Goal: Information Seeking & Learning: Find specific fact

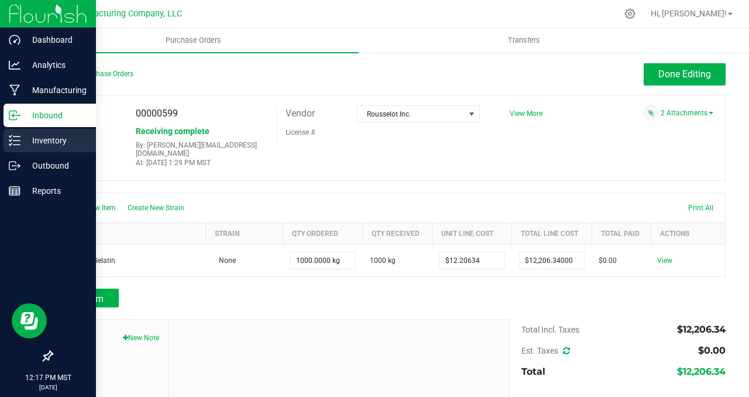
click at [49, 140] on p "Inventory" at bounding box center [55, 140] width 70 height 14
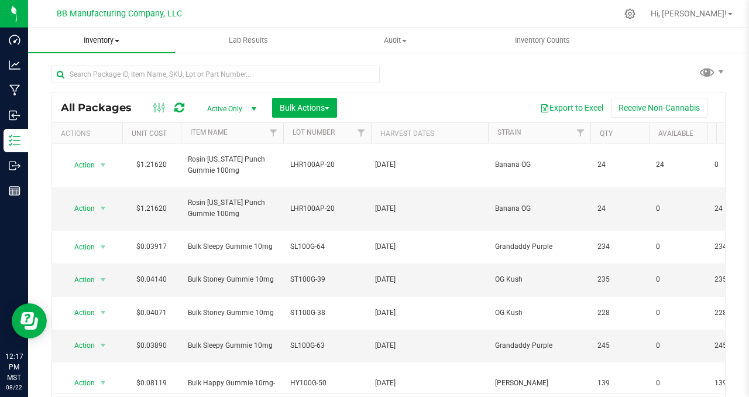
click at [118, 41] on span at bounding box center [117, 41] width 5 height 2
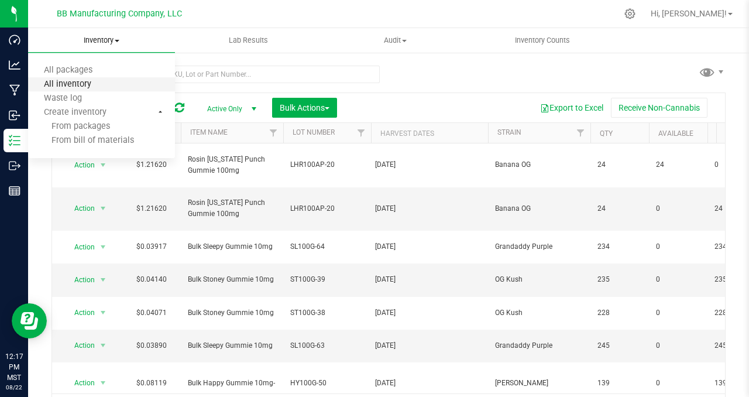
click at [87, 85] on span "All inventory" at bounding box center [67, 85] width 79 height 10
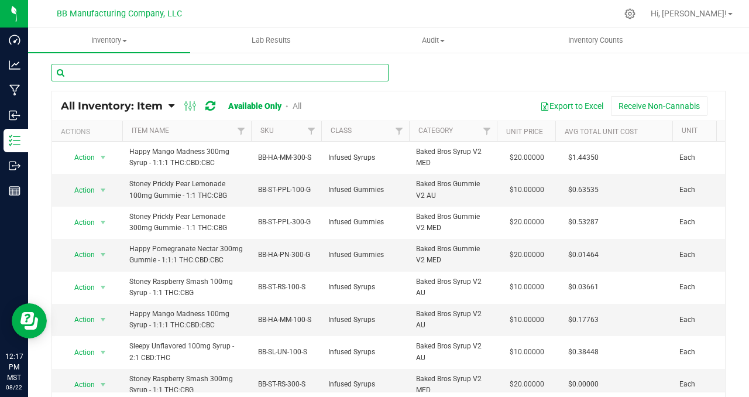
click at [83, 74] on input "text" at bounding box center [220, 73] width 337 height 18
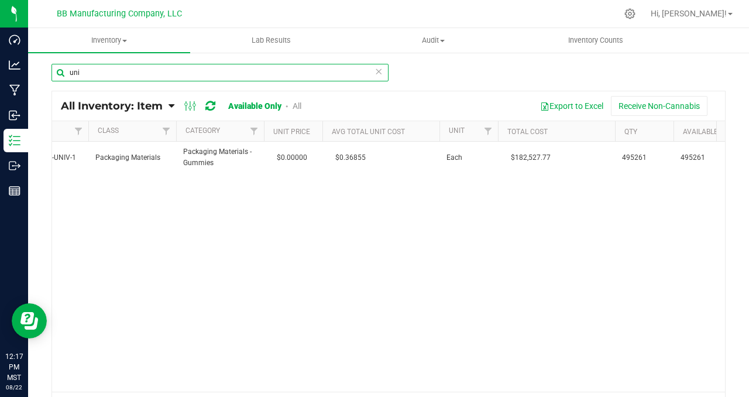
scroll to position [0, 198]
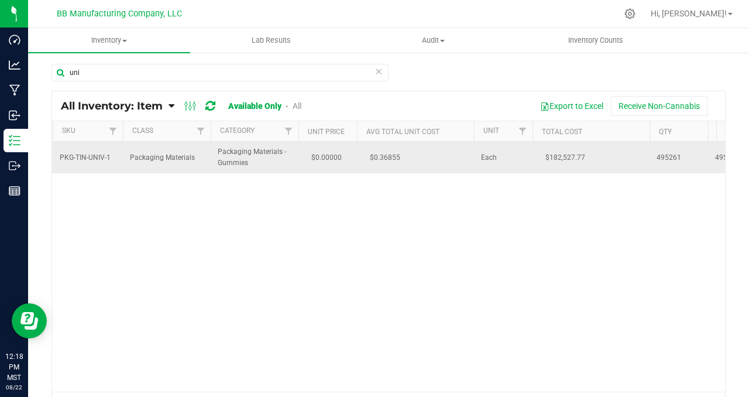
click at [393, 157] on span "$0.36855" at bounding box center [385, 157] width 42 height 17
copy tr "$0.36855"
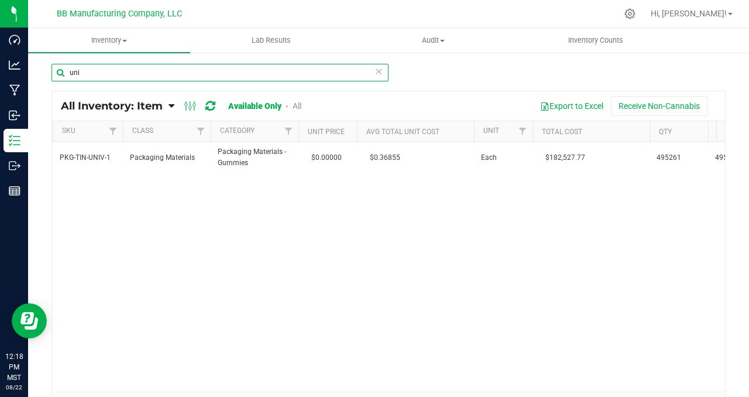
drag, startPoint x: 96, startPoint y: 74, endPoint x: 50, endPoint y: 68, distance: 46.6
click at [50, 68] on div "uni All Inventory: Item Item Summary Item (default) Item by Strain Item by Loca…" at bounding box center [388, 235] width 721 height 366
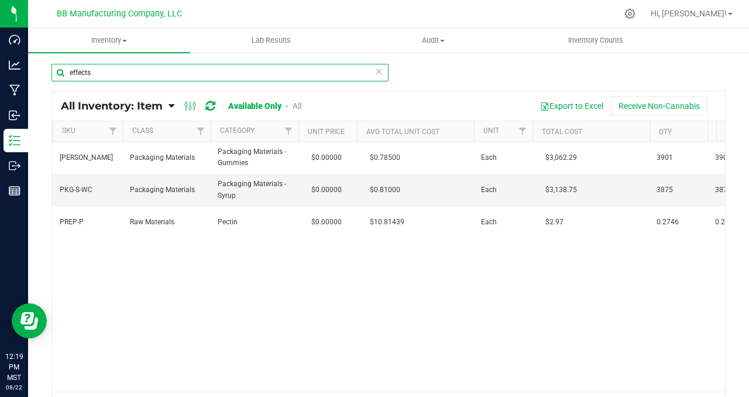
drag, startPoint x: 100, startPoint y: 72, endPoint x: 37, endPoint y: 70, distance: 62.1
click at [37, 70] on div "effects All Inventory: Item Item Summary Item (default) Item by Strain Item by …" at bounding box center [388, 235] width 721 height 366
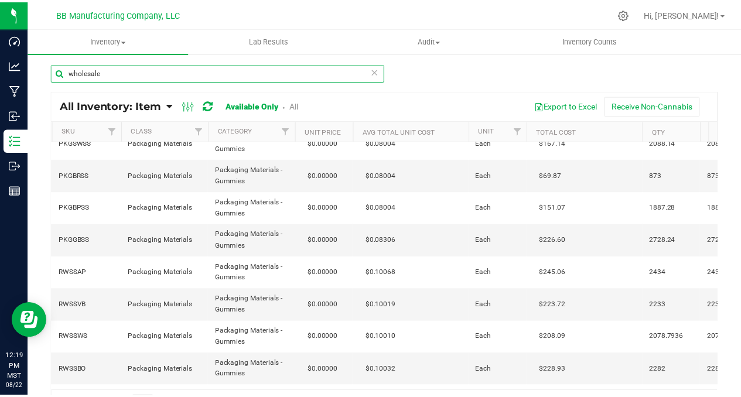
scroll to position [0, 198]
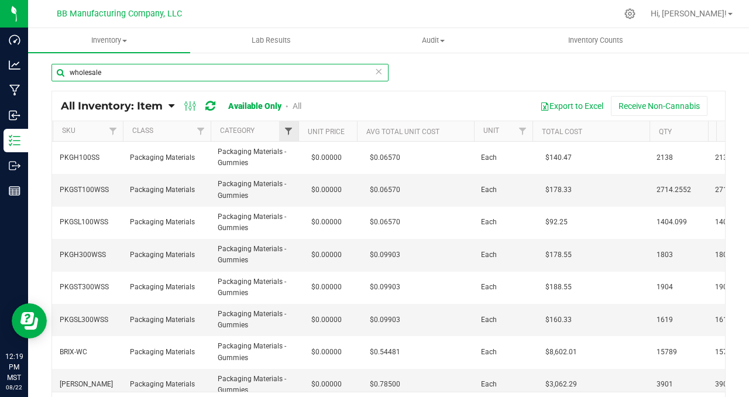
type input "wholesale"
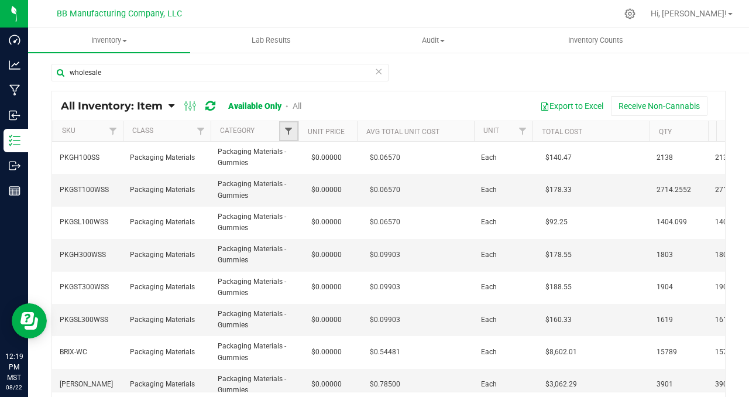
click at [288, 130] on span "Filter" at bounding box center [288, 130] width 9 height 9
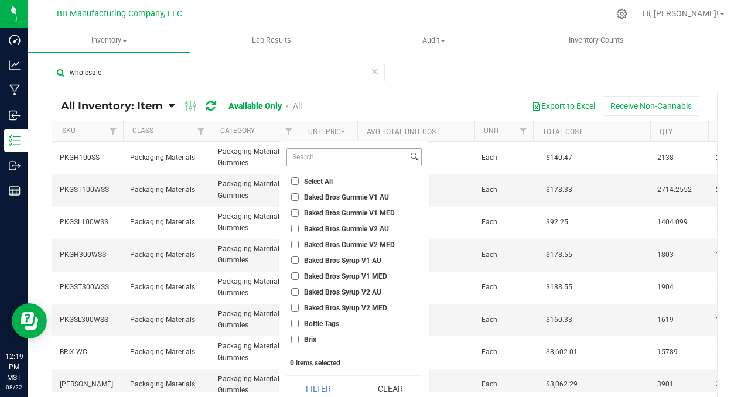
click at [309, 160] on input at bounding box center [347, 157] width 121 height 17
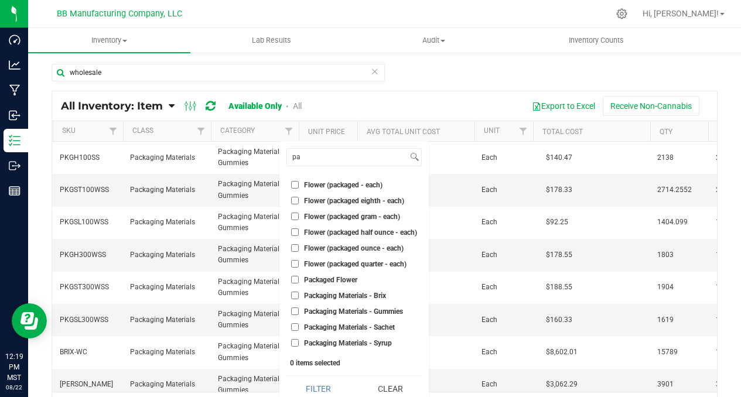
type input "pa"
click at [296, 295] on input "Packaging Materials - Brix" at bounding box center [295, 296] width 8 height 8
checkbox input "true"
click at [296, 310] on input "Packaging Materials - Gummies" at bounding box center [295, 311] width 8 height 8
checkbox input "true"
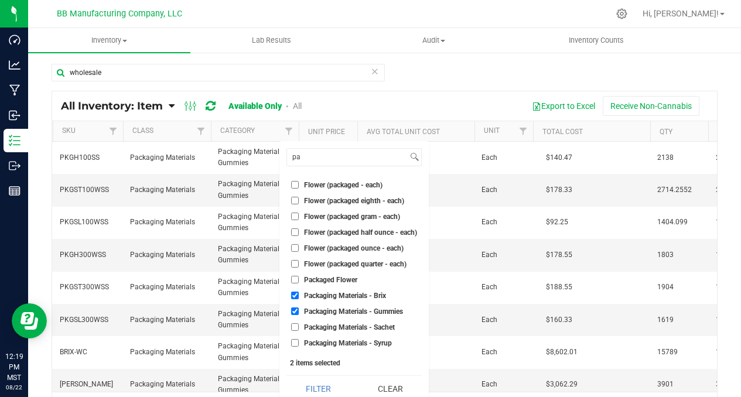
click at [294, 330] on input "Packaging Materials - Sachet" at bounding box center [295, 327] width 8 height 8
checkbox input "true"
click at [297, 342] on input "Packaging Materials - Syrup" at bounding box center [295, 343] width 8 height 8
checkbox input "true"
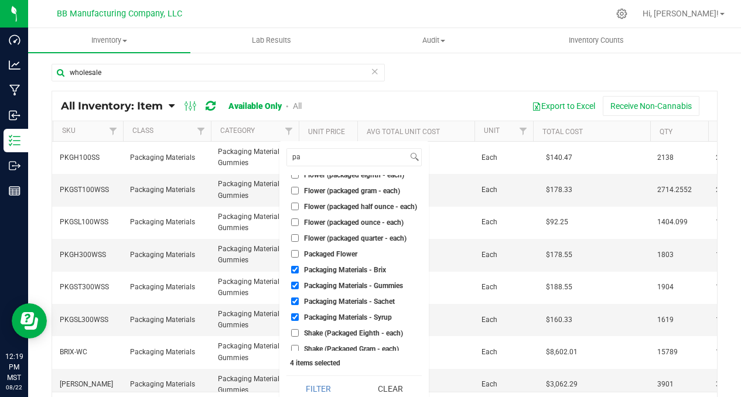
scroll to position [0, 0]
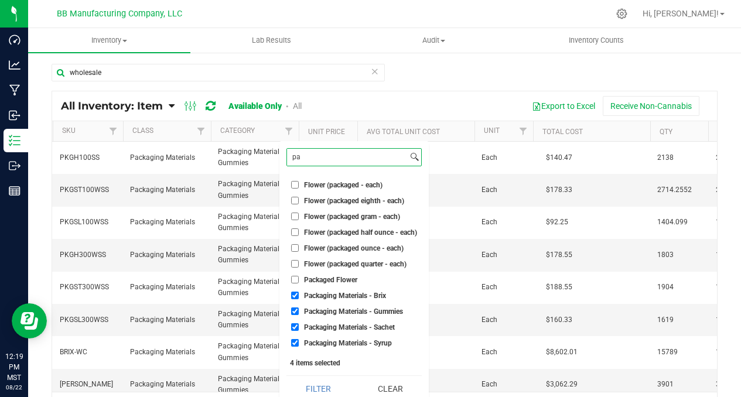
drag, startPoint x: 306, startPoint y: 160, endPoint x: 287, endPoint y: 161, distance: 18.8
click at [287, 161] on input "pa" at bounding box center [347, 157] width 121 height 17
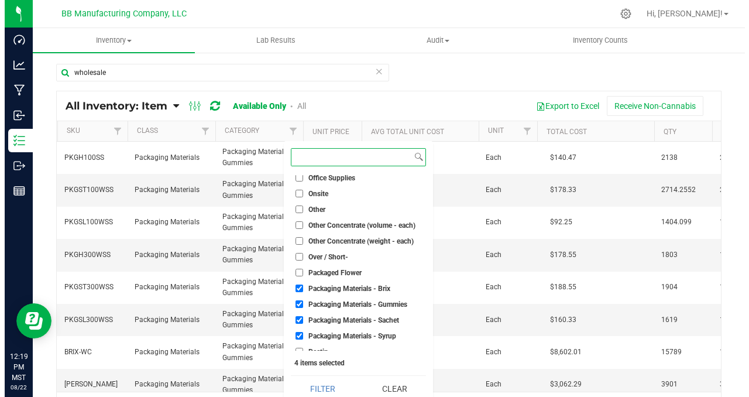
scroll to position [1002, 0]
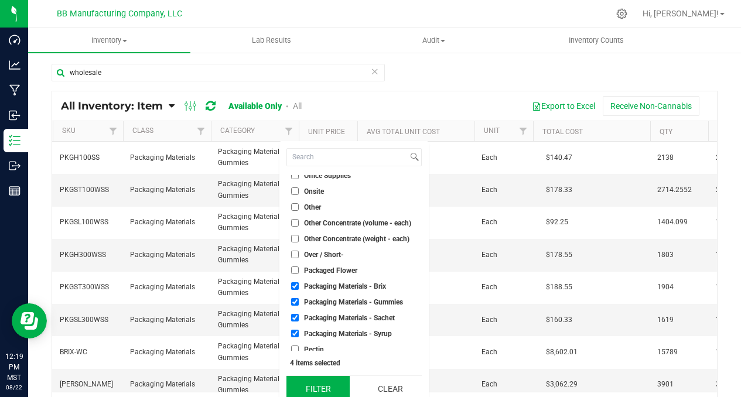
click at [315, 388] on button "Filter" at bounding box center [317, 389] width 63 height 26
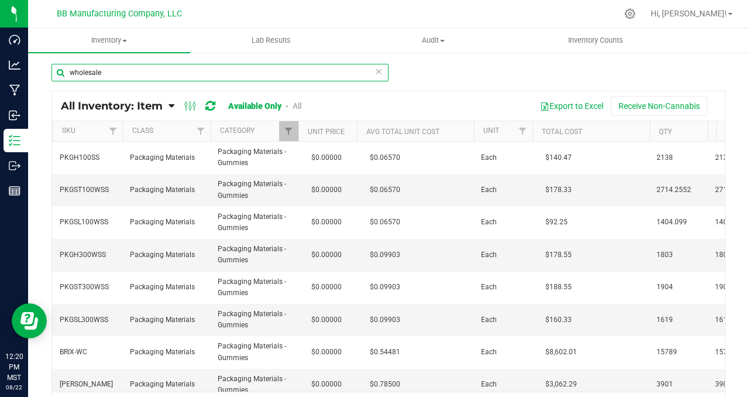
drag, startPoint x: 108, startPoint y: 74, endPoint x: 55, endPoint y: 71, distance: 53.3
click at [55, 71] on input "wholesale" at bounding box center [220, 73] width 337 height 18
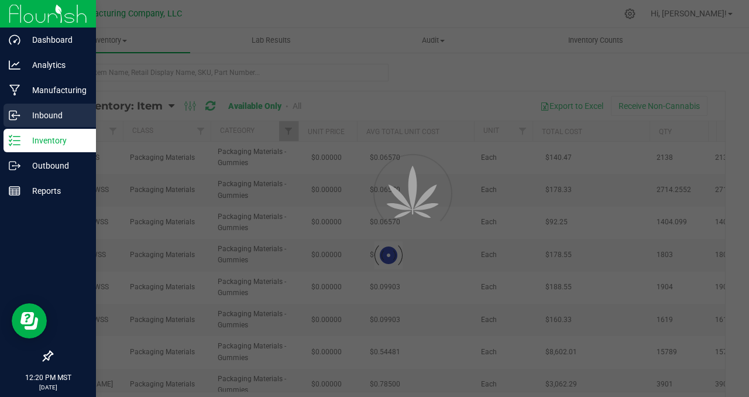
click at [62, 115] on p "Inbound" at bounding box center [55, 115] width 70 height 14
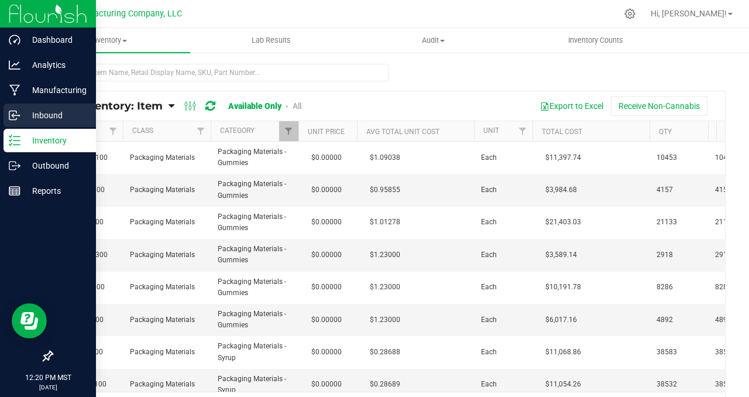
click at [50, 120] on p "Inbound" at bounding box center [55, 115] width 70 height 14
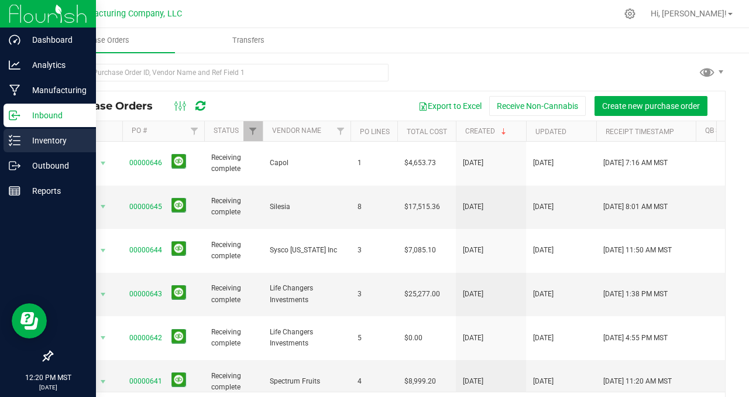
click at [54, 142] on p "Inventory" at bounding box center [55, 140] width 70 height 14
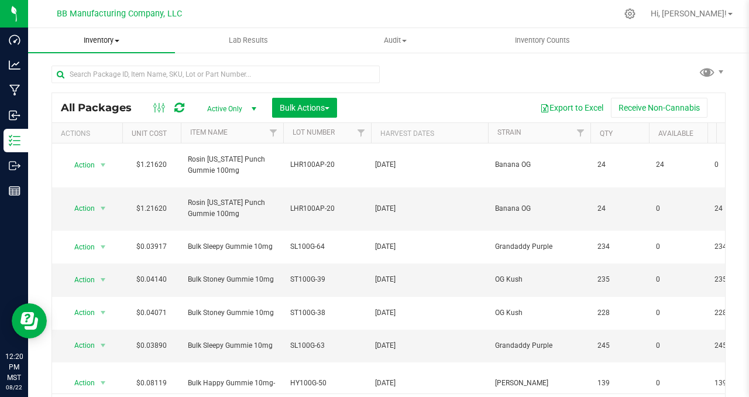
click at [118, 42] on span at bounding box center [117, 41] width 5 height 2
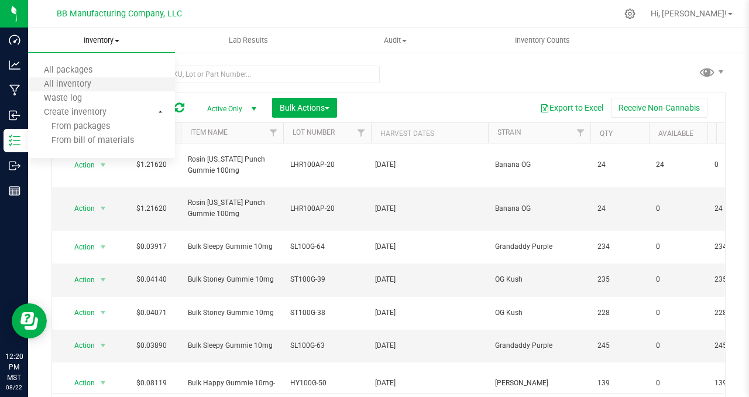
click at [109, 87] on li "All inventory" at bounding box center [101, 85] width 147 height 14
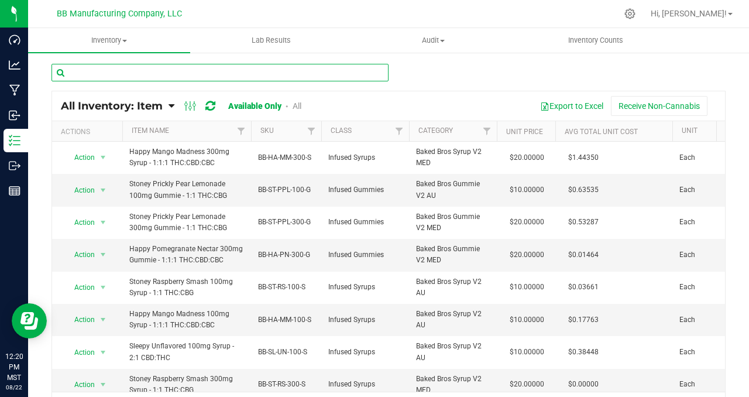
click at [93, 75] on input "text" at bounding box center [220, 73] width 337 height 18
click at [90, 73] on input "text" at bounding box center [220, 73] width 337 height 18
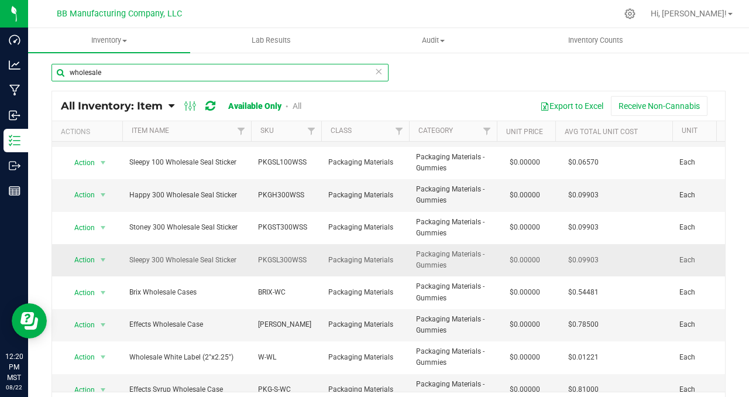
scroll to position [66, 0]
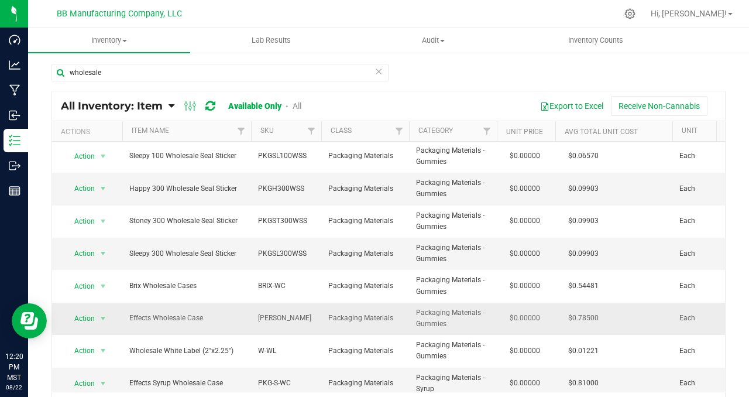
drag, startPoint x: 207, startPoint y: 322, endPoint x: 385, endPoint y: 321, distance: 177.4
click at [582, 317] on span "$0.78500" at bounding box center [584, 318] width 42 height 17
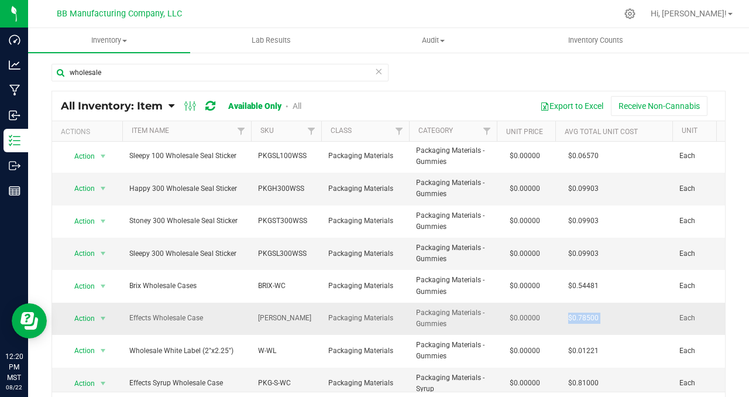
copy tr "$0.78500"
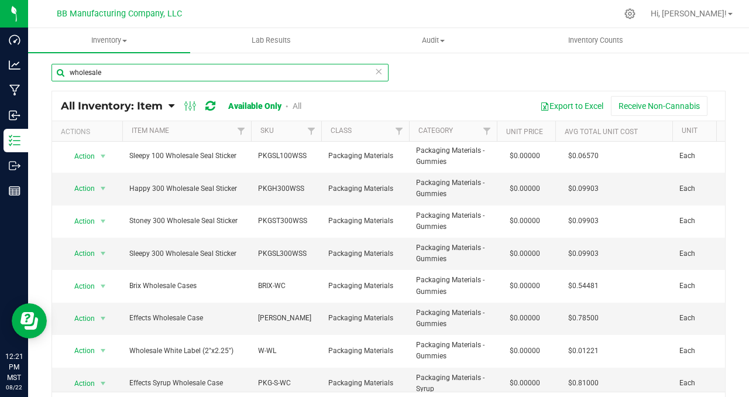
drag, startPoint x: 111, startPoint y: 72, endPoint x: 52, endPoint y: 72, distance: 58.5
click at [53, 72] on input "wholesale" at bounding box center [220, 73] width 337 height 18
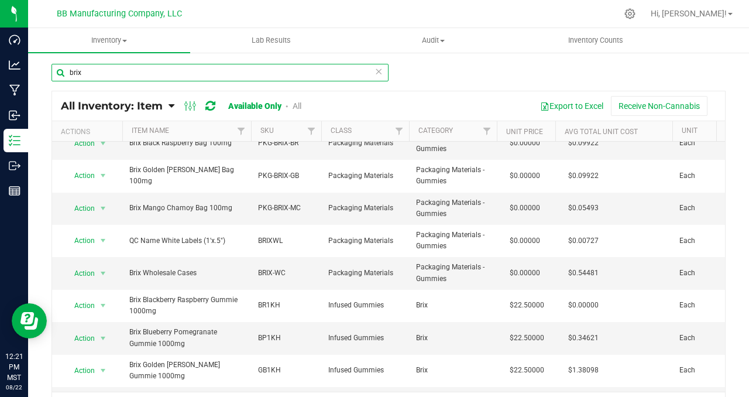
scroll to position [274, 0]
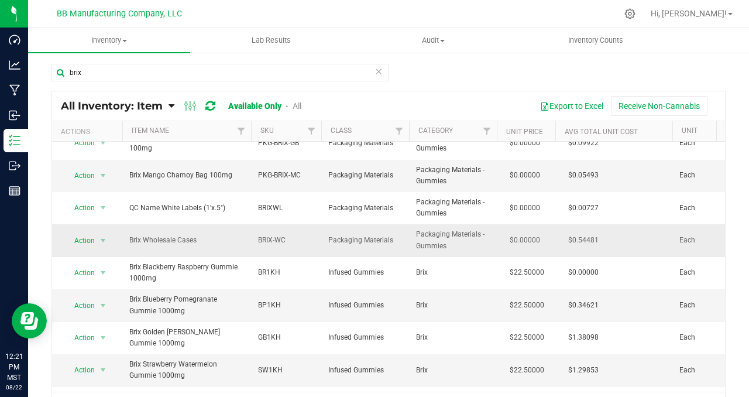
click at [583, 232] on span "$0.54481" at bounding box center [584, 240] width 42 height 17
click at [314, 232] on td "BRIX-WC" at bounding box center [286, 240] width 70 height 32
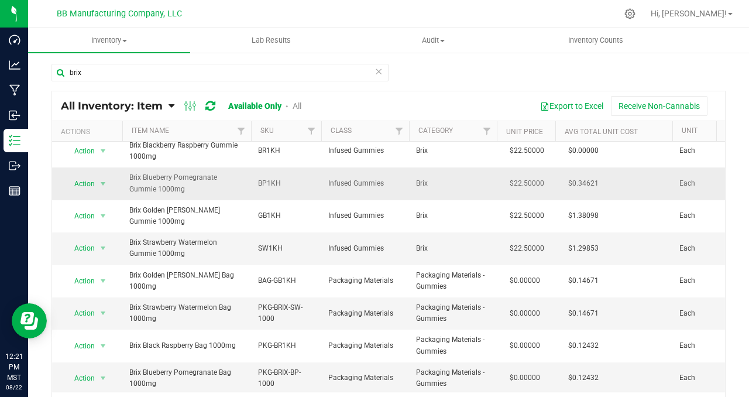
scroll to position [0, 0]
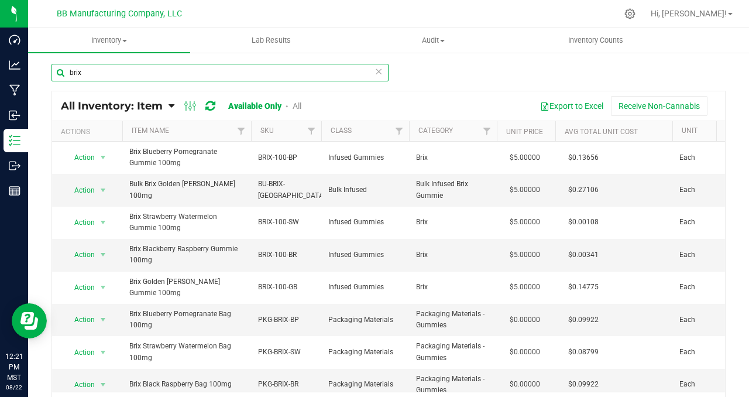
drag, startPoint x: 88, startPoint y: 74, endPoint x: 65, endPoint y: 72, distance: 23.5
click at [65, 72] on input "brix" at bounding box center [220, 73] width 337 height 18
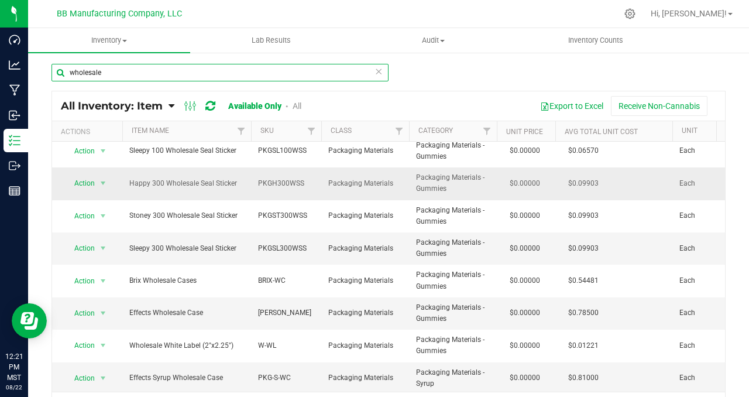
scroll to position [74, 0]
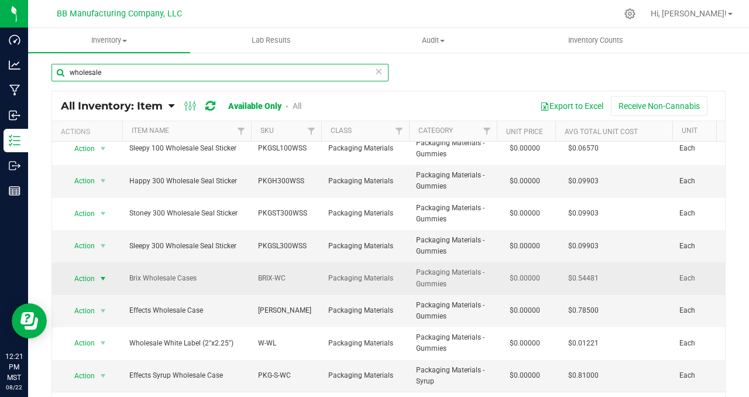
type input "wholesale"
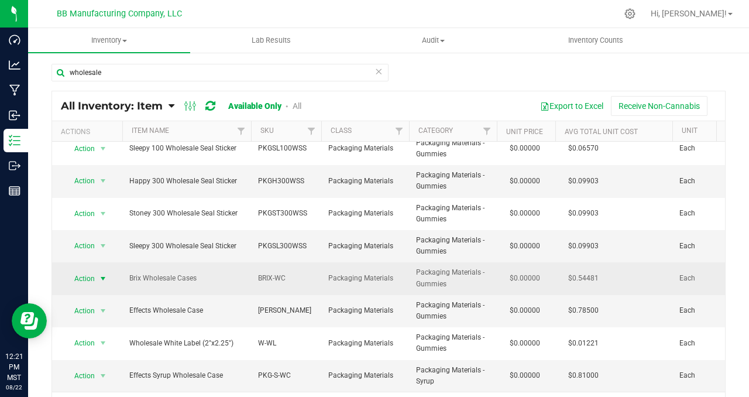
click at [105, 278] on span "select" at bounding box center [102, 278] width 9 height 9
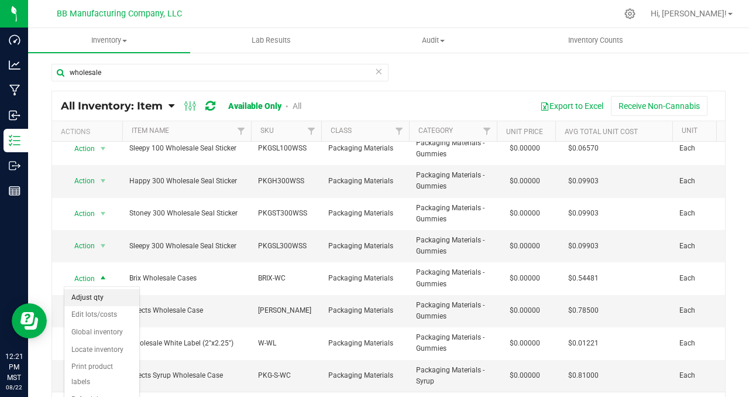
click at [109, 299] on li "Adjust qty" at bounding box center [101, 298] width 75 height 18
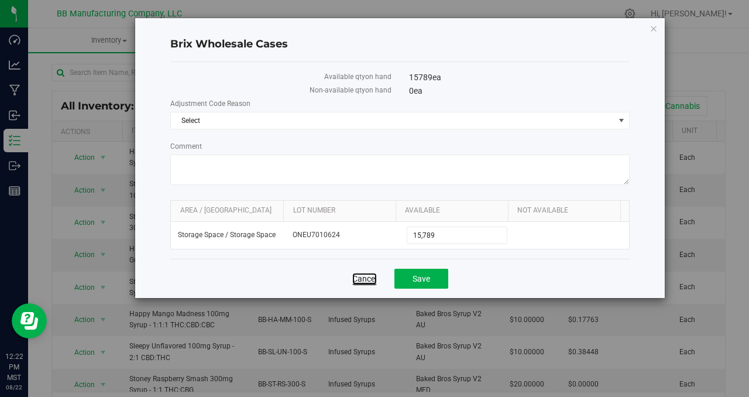
click at [359, 279] on link "Cancel" at bounding box center [364, 279] width 25 height 12
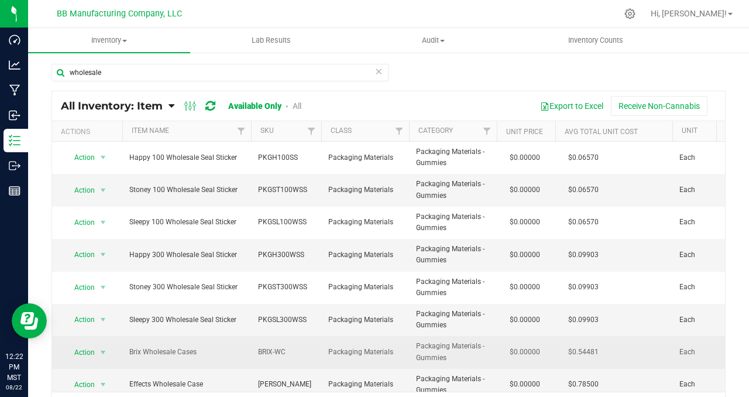
click at [581, 350] on span "$0.54481" at bounding box center [584, 352] width 42 height 17
copy tr "$0.54481"
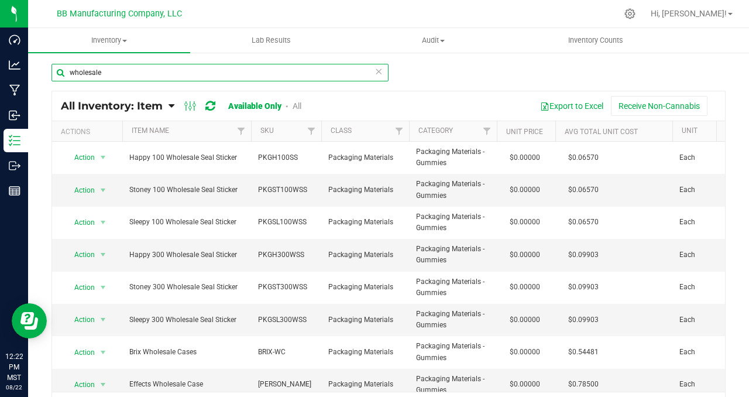
drag, startPoint x: 111, startPoint y: 73, endPoint x: 66, endPoint y: 68, distance: 45.4
click at [64, 70] on input "wholesale" at bounding box center [220, 73] width 337 height 18
click at [124, 74] on input "wholesale" at bounding box center [220, 73] width 337 height 18
drag, startPoint x: 124, startPoint y: 70, endPoint x: 58, endPoint y: 70, distance: 66.1
click at [58, 70] on input "wholesale" at bounding box center [220, 73] width 337 height 18
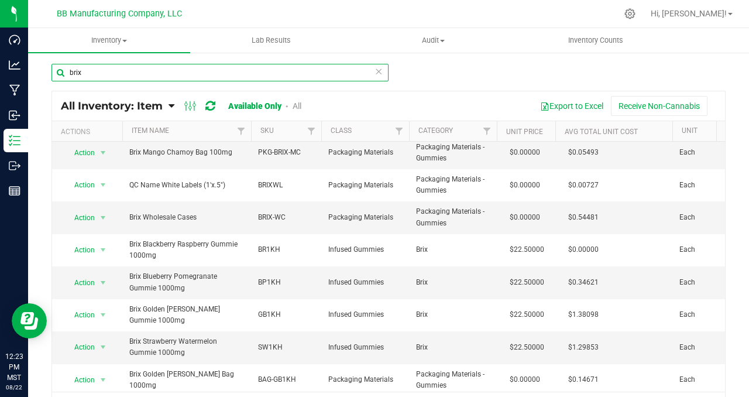
scroll to position [278, 0]
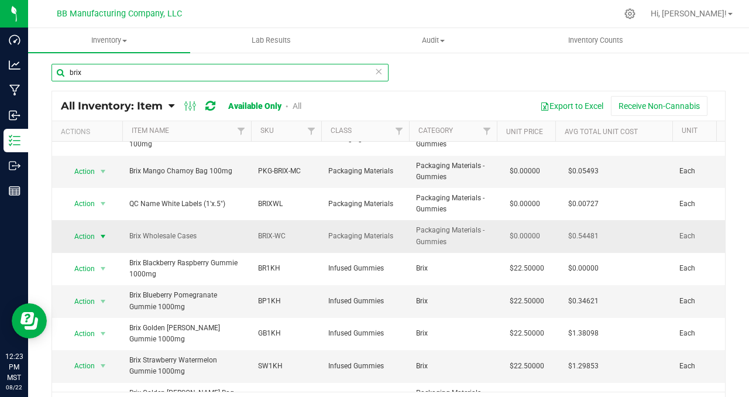
type input "brix"
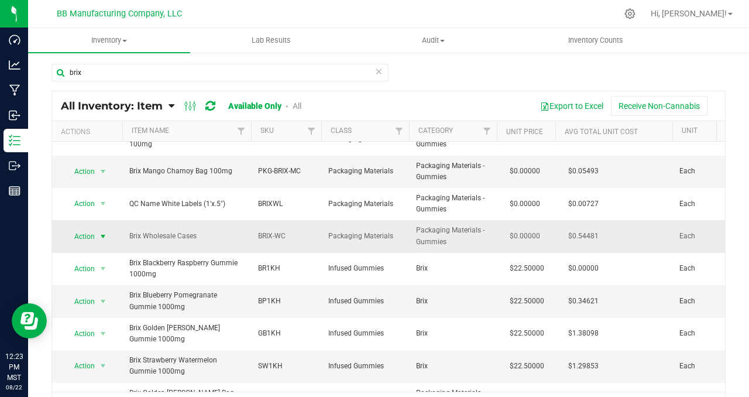
click at [101, 232] on span "select" at bounding box center [102, 236] width 9 height 9
click at [106, 251] on li "Adjust qty" at bounding box center [101, 250] width 75 height 18
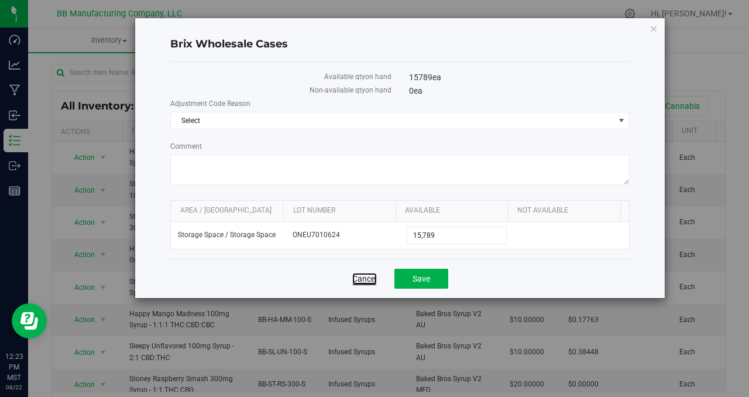
click at [358, 278] on link "Cancel" at bounding box center [364, 279] width 25 height 12
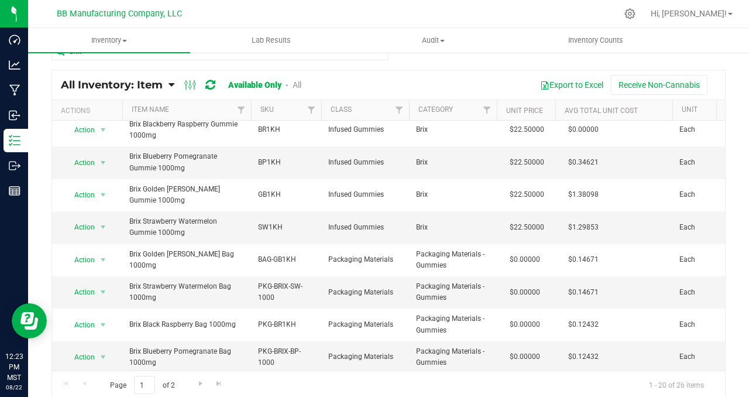
scroll to position [23, 0]
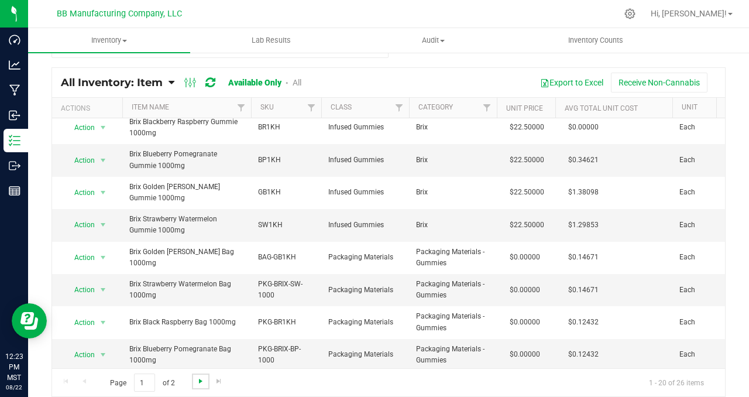
click at [200, 378] on span "Go to the next page" at bounding box center [200, 380] width 9 height 9
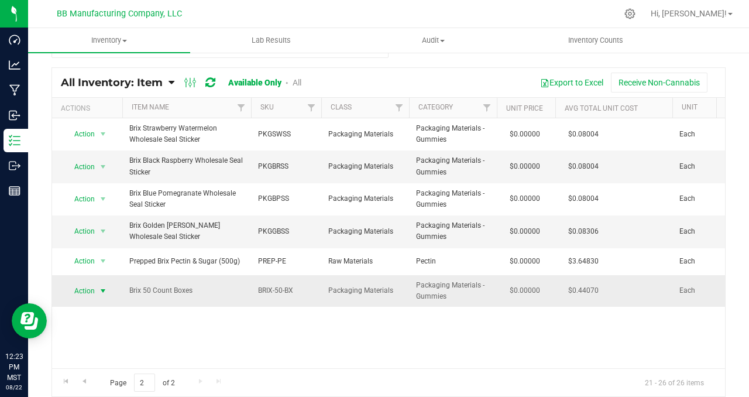
click at [104, 292] on span "select" at bounding box center [102, 290] width 9 height 9
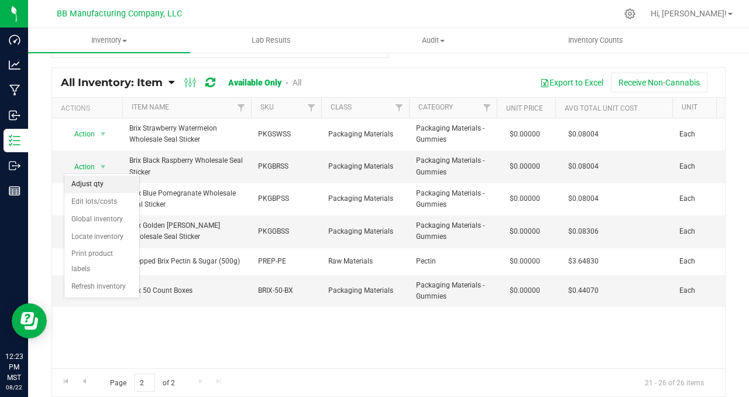
click at [111, 190] on li "Adjust qty" at bounding box center [101, 185] width 75 height 18
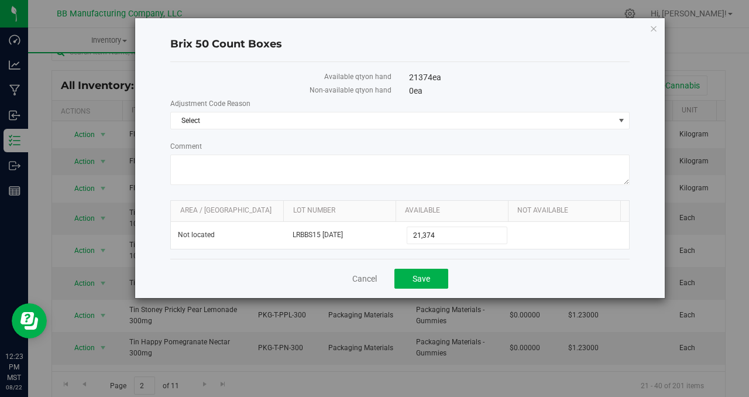
scroll to position [23, 0]
click at [362, 279] on link "Cancel" at bounding box center [364, 279] width 25 height 12
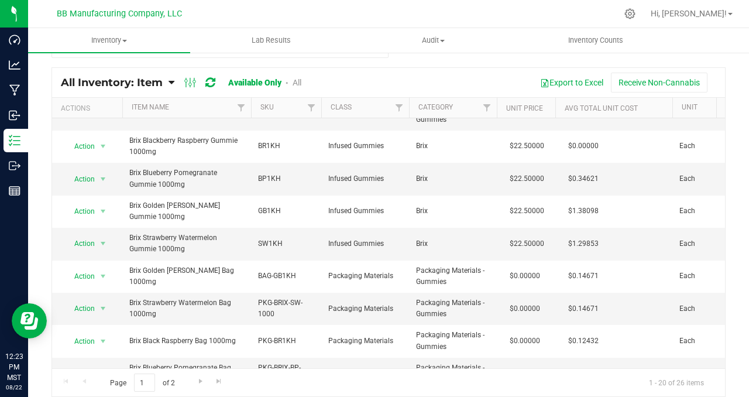
scroll to position [396, 0]
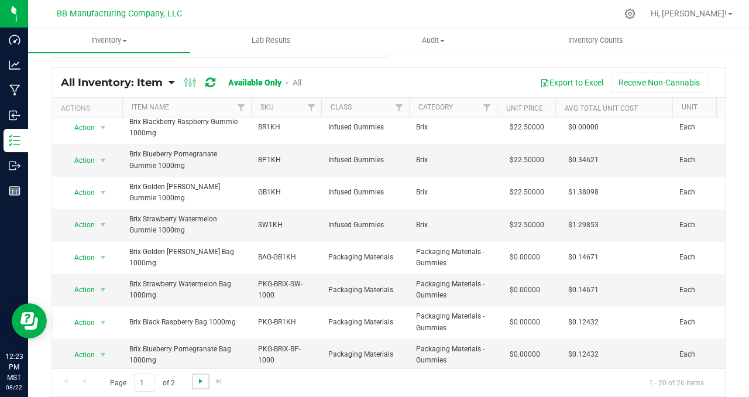
click at [198, 380] on span "Go to the next page" at bounding box center [200, 380] width 9 height 9
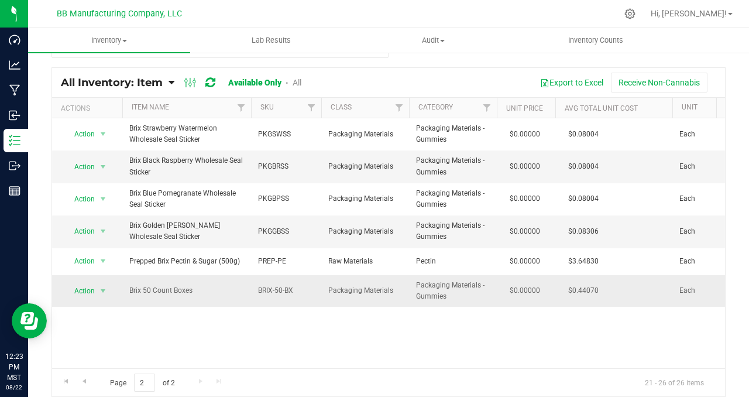
click at [581, 292] on span "$0.44070" at bounding box center [584, 290] width 42 height 17
copy tr "$0.44070"
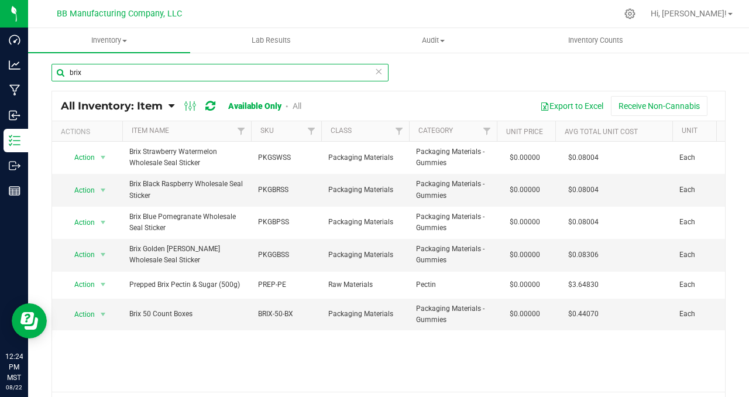
drag, startPoint x: 105, startPoint y: 71, endPoint x: 60, endPoint y: 74, distance: 45.1
click at [60, 74] on input "brix" at bounding box center [220, 73] width 337 height 18
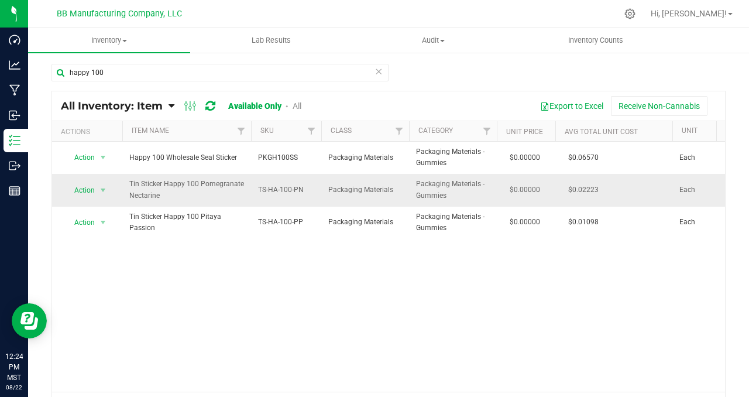
click at [588, 190] on span "$0.02223" at bounding box center [584, 189] width 42 height 17
copy tr "$0.02223"
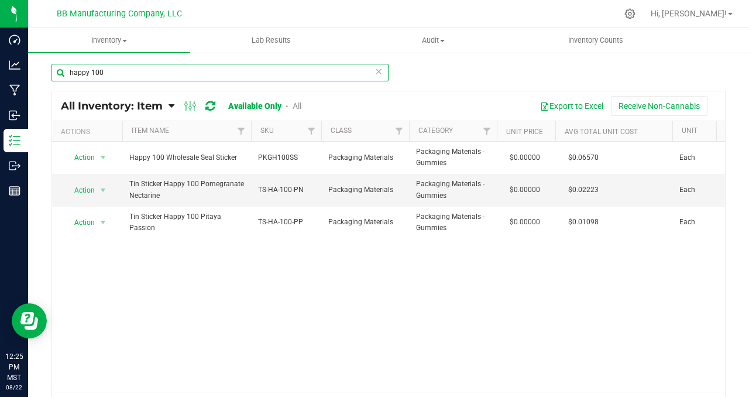
drag, startPoint x: 91, startPoint y: 73, endPoint x: 39, endPoint y: 66, distance: 52.6
click at [39, 66] on div "happy 100 All Inventory: Item Item Summary Item (default) Item by Strain Item b…" at bounding box center [388, 235] width 721 height 366
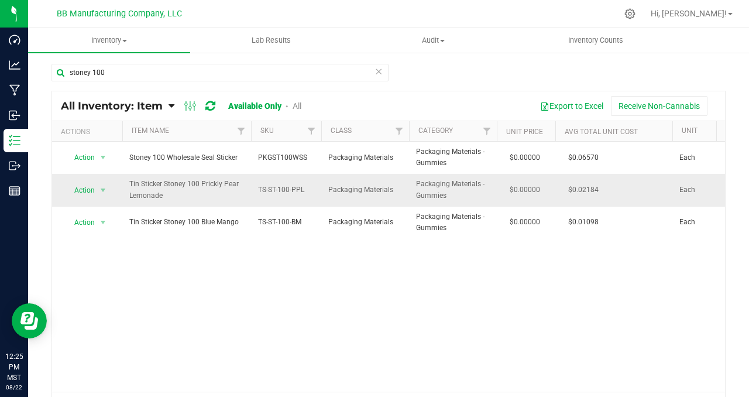
click at [590, 190] on span "$0.02184" at bounding box center [584, 189] width 42 height 17
copy tr "$0.02184"
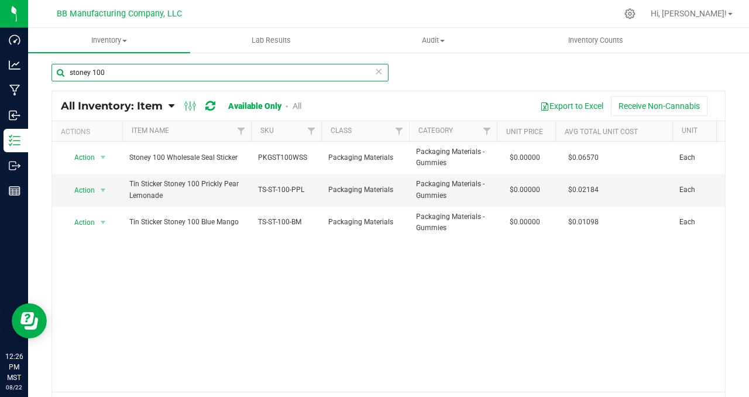
drag, startPoint x: 92, startPoint y: 74, endPoint x: 54, endPoint y: 72, distance: 38.7
click at [55, 72] on input "stoney 100" at bounding box center [220, 73] width 337 height 18
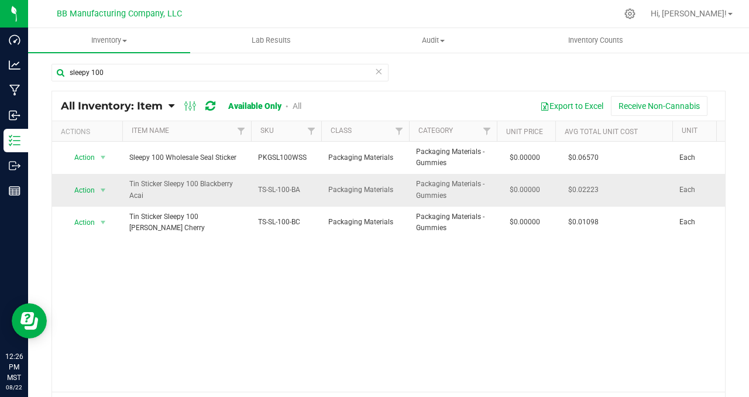
click at [585, 191] on span "$0.02223" at bounding box center [584, 189] width 42 height 17
copy tr "$0.02223"
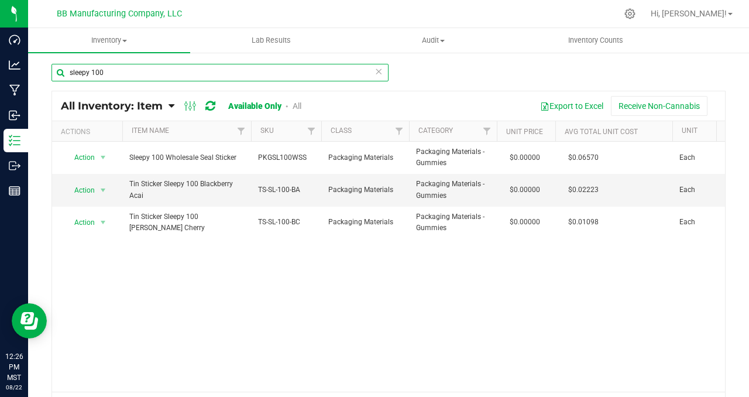
drag, startPoint x: 90, startPoint y: 73, endPoint x: 57, endPoint y: 73, distance: 32.8
click at [57, 73] on input "sleepy 100" at bounding box center [220, 73] width 337 height 18
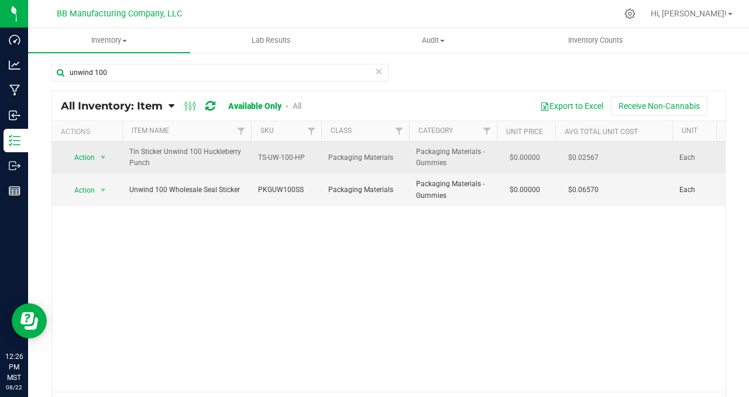
click at [584, 158] on span "$0.02567" at bounding box center [584, 157] width 42 height 17
copy tr "$0.02567"
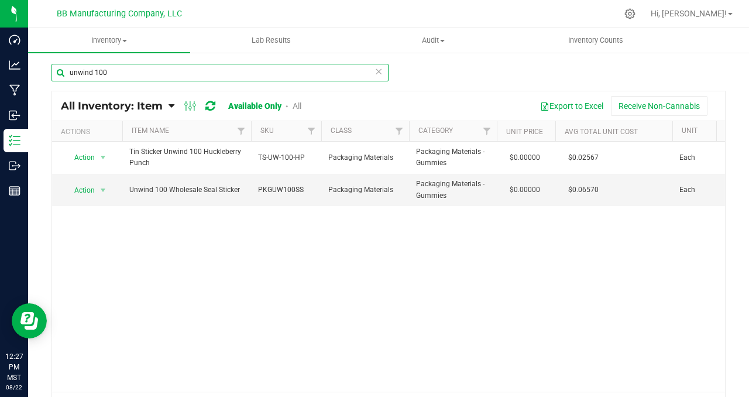
drag, startPoint x: 115, startPoint y: 72, endPoint x: 55, endPoint y: 64, distance: 60.8
click at [55, 64] on input "unwind 100" at bounding box center [220, 73] width 337 height 18
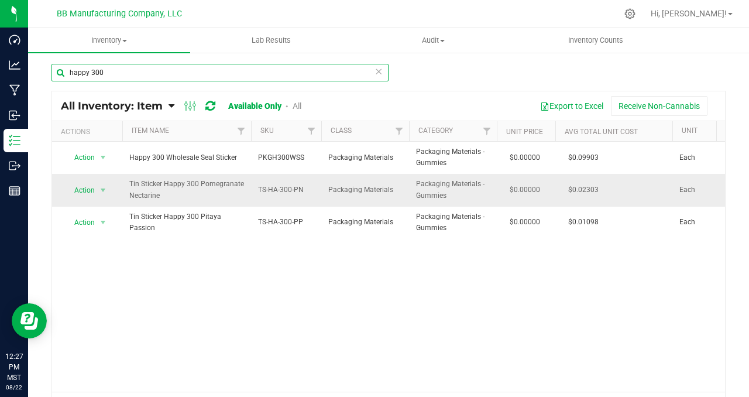
type input "happy 300"
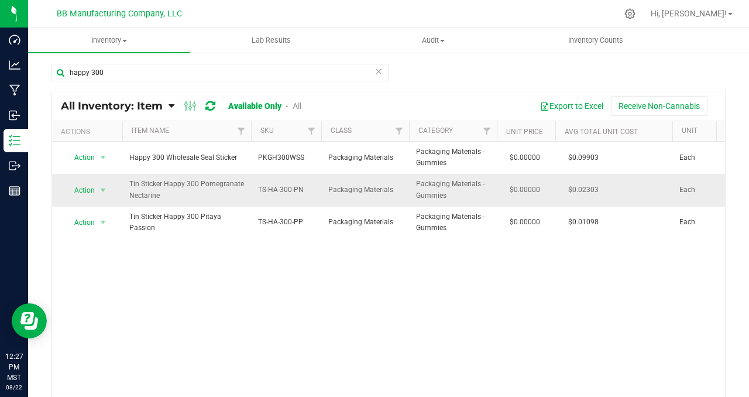
click at [582, 190] on span "$0.02303" at bounding box center [584, 189] width 42 height 17
copy tr "$0.02303"
